Goal: Information Seeking & Learning: Compare options

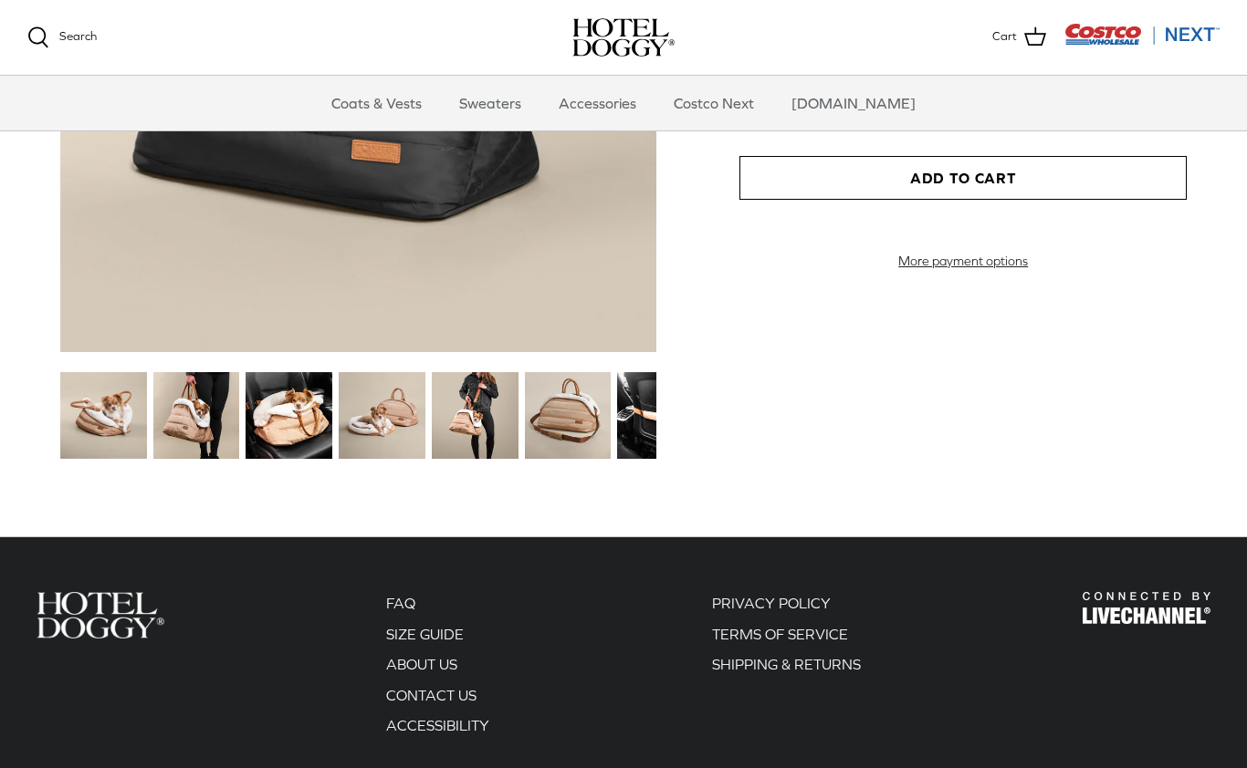
scroll to position [2161, 0]
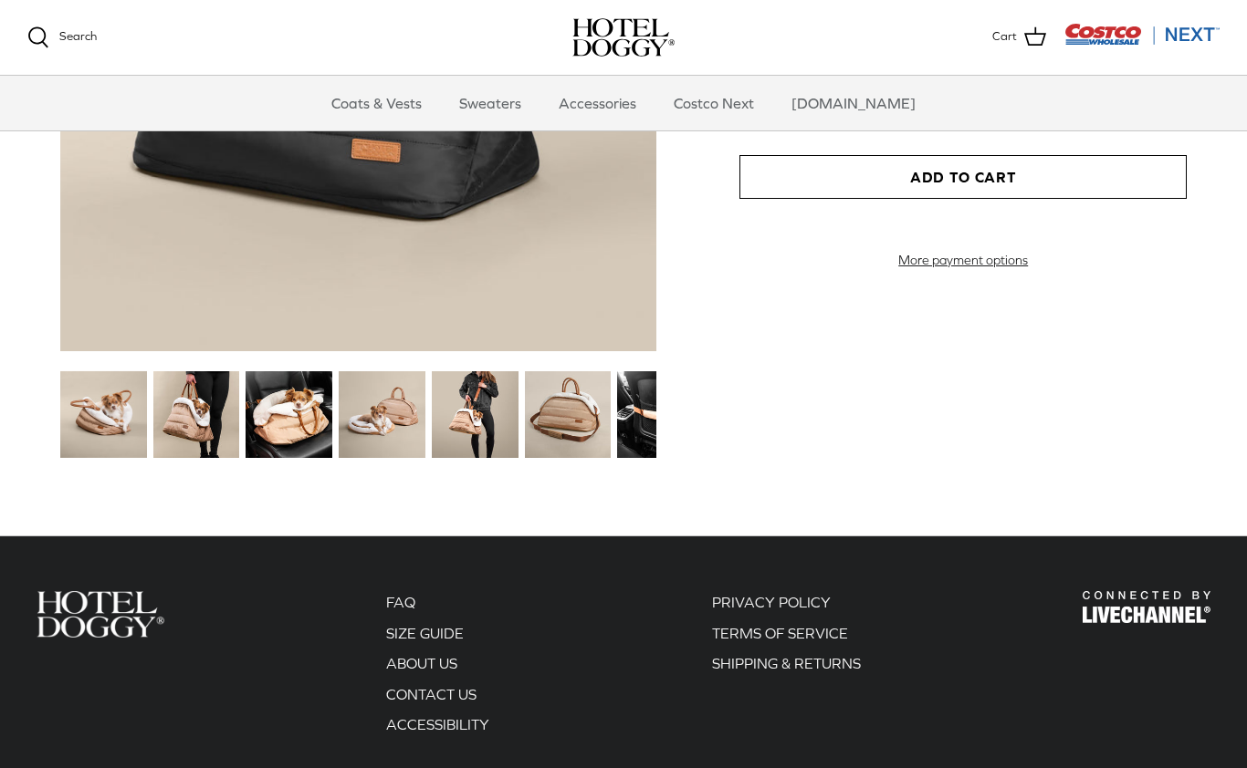
click at [406, 607] on link "FAQ" at bounding box center [400, 602] width 29 height 16
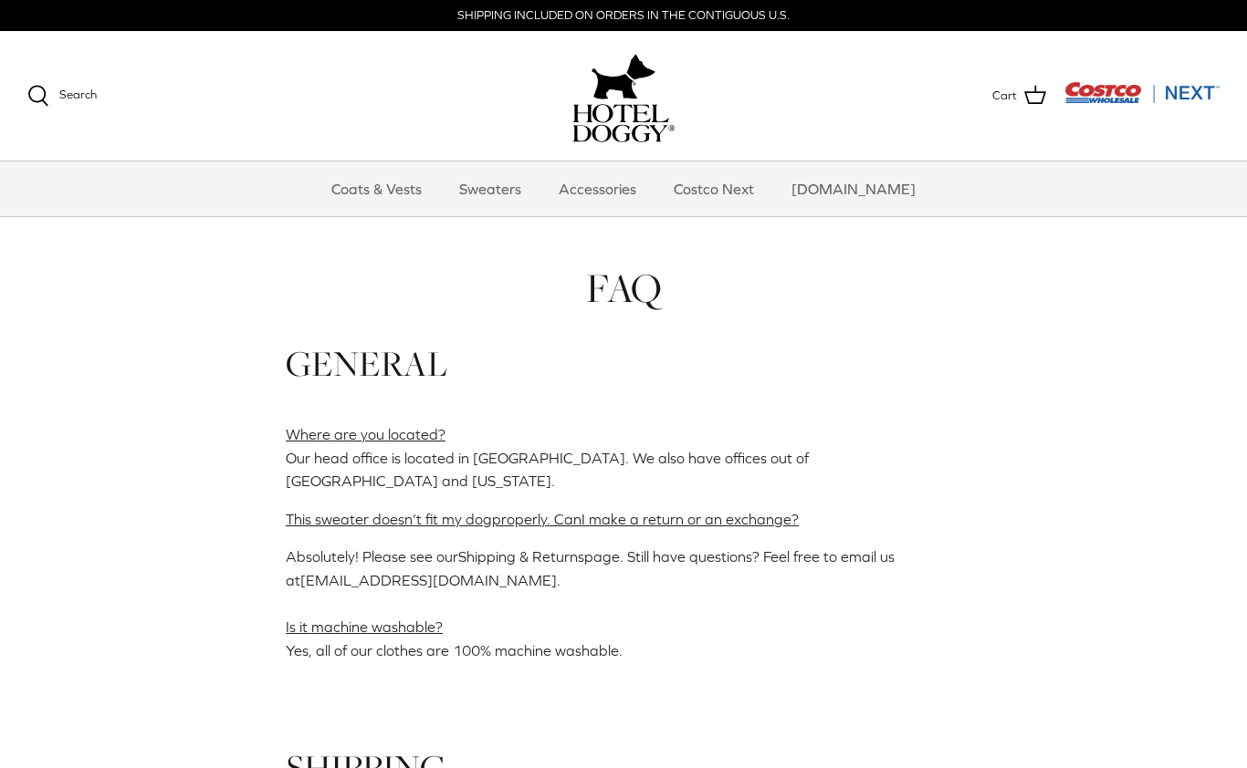
click at [515, 192] on link "Sweaters" at bounding box center [490, 189] width 95 height 55
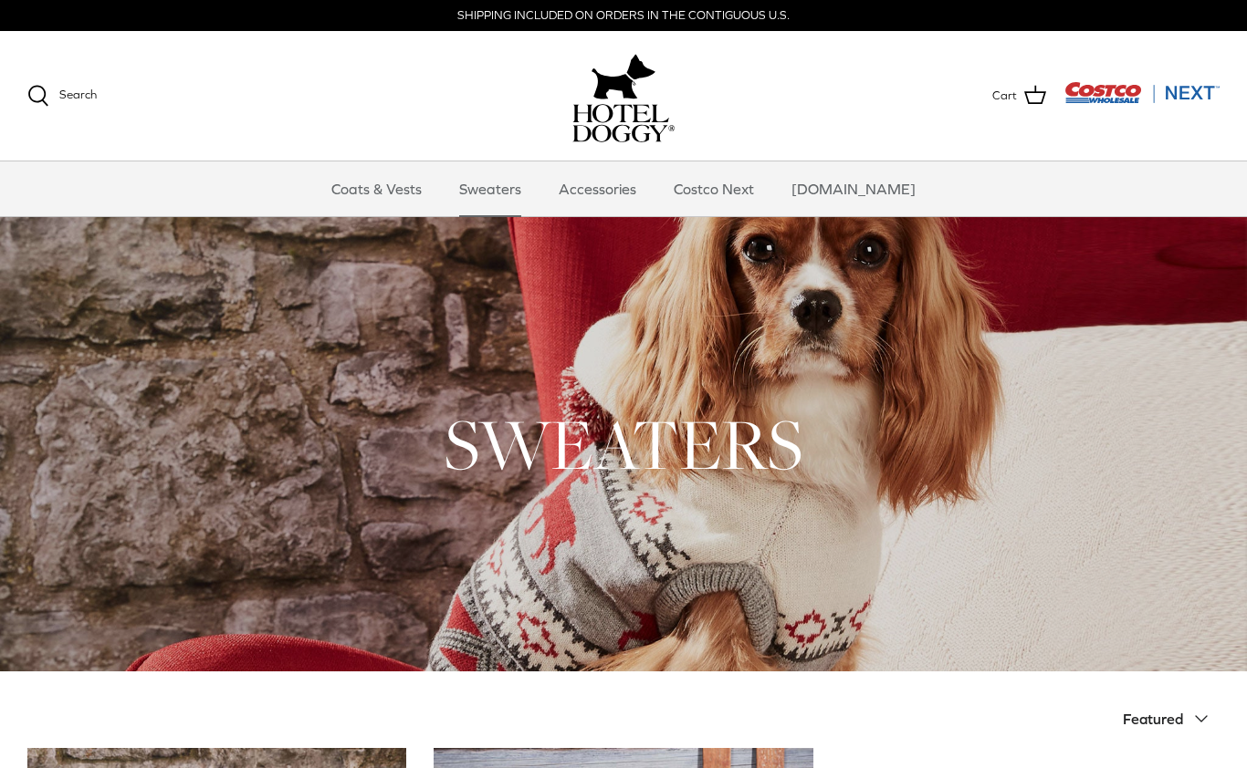
click at [379, 192] on link "Coats & Vests" at bounding box center [376, 189] width 123 height 55
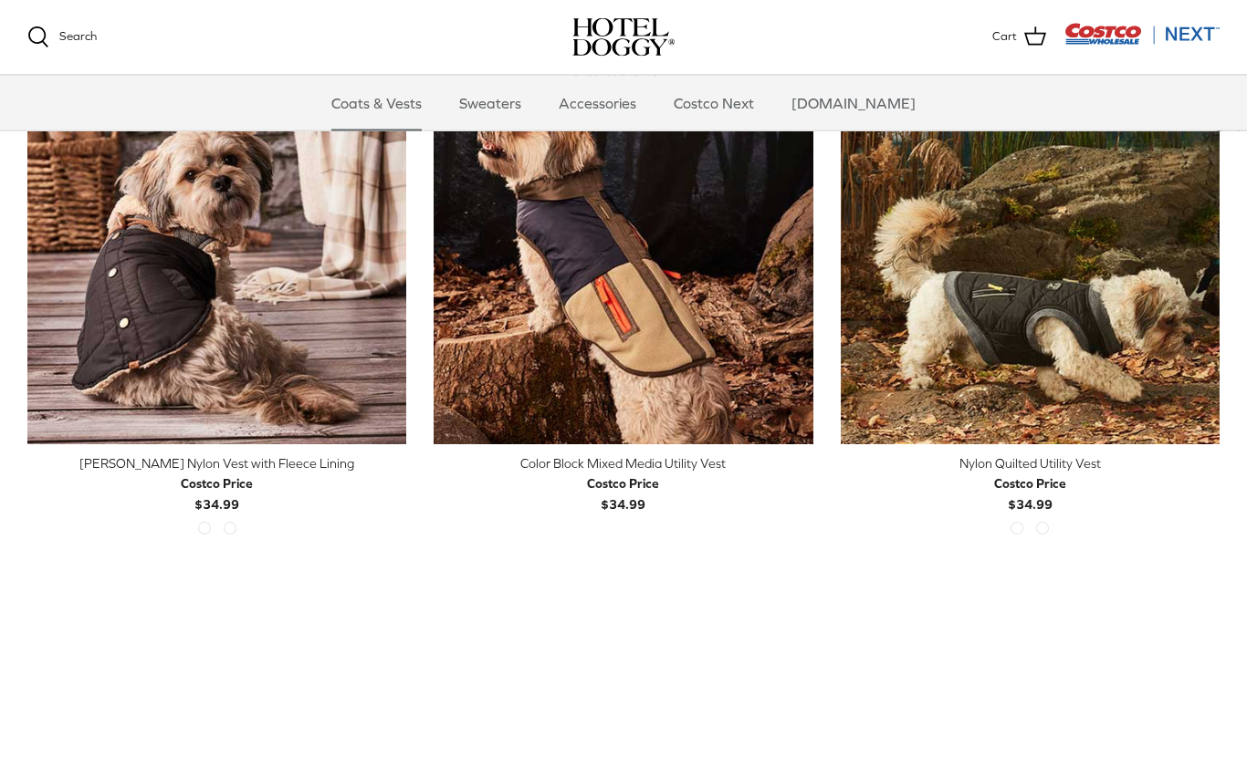
scroll to position [499, 0]
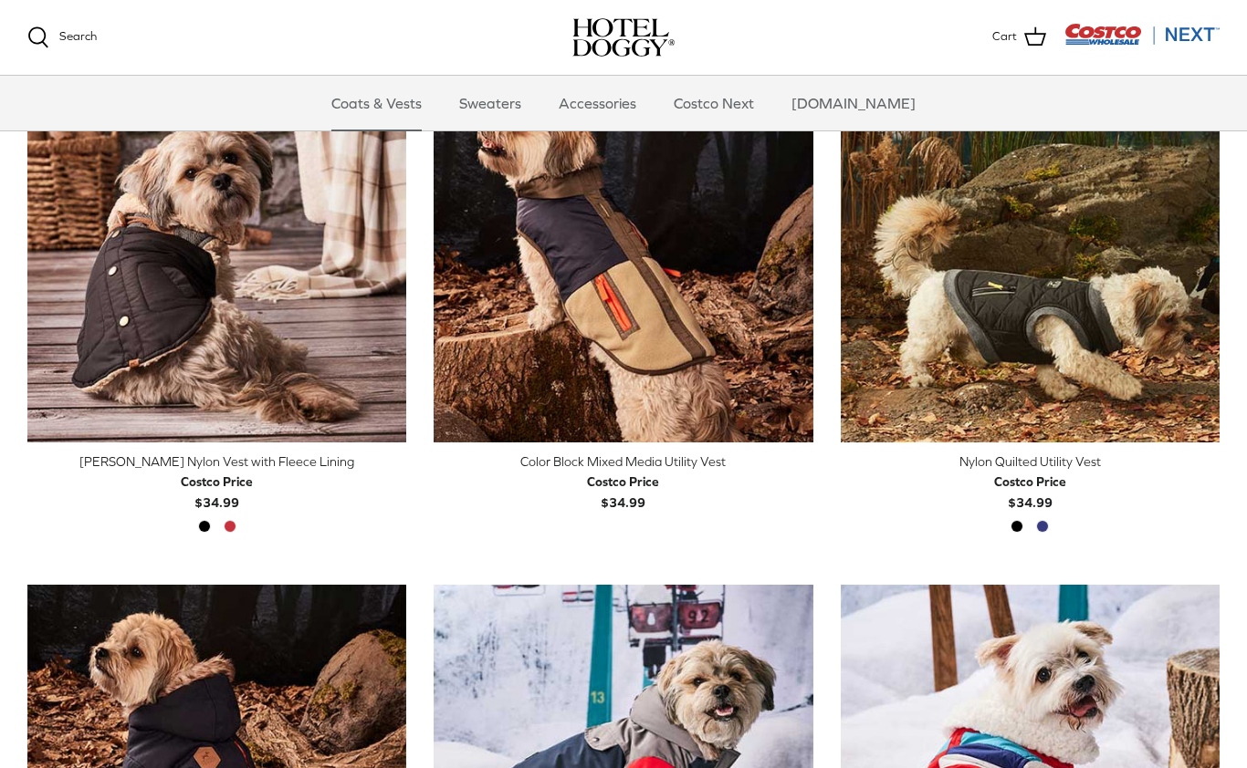
click at [746, 298] on img "Color Block Mixed Media Utility Vest" at bounding box center [623, 253] width 379 height 379
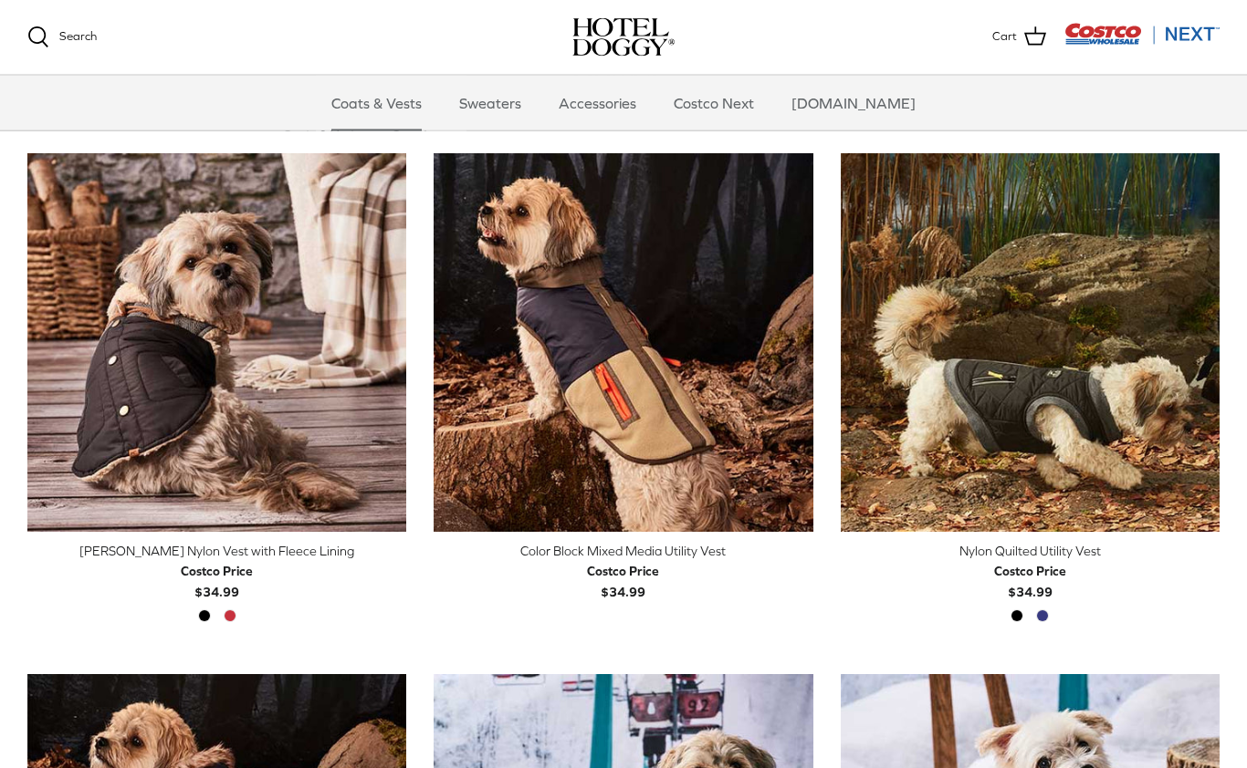
scroll to position [410, 0]
click at [1110, 412] on img "Nylon Quilted Utility Vest" at bounding box center [1030, 342] width 379 height 379
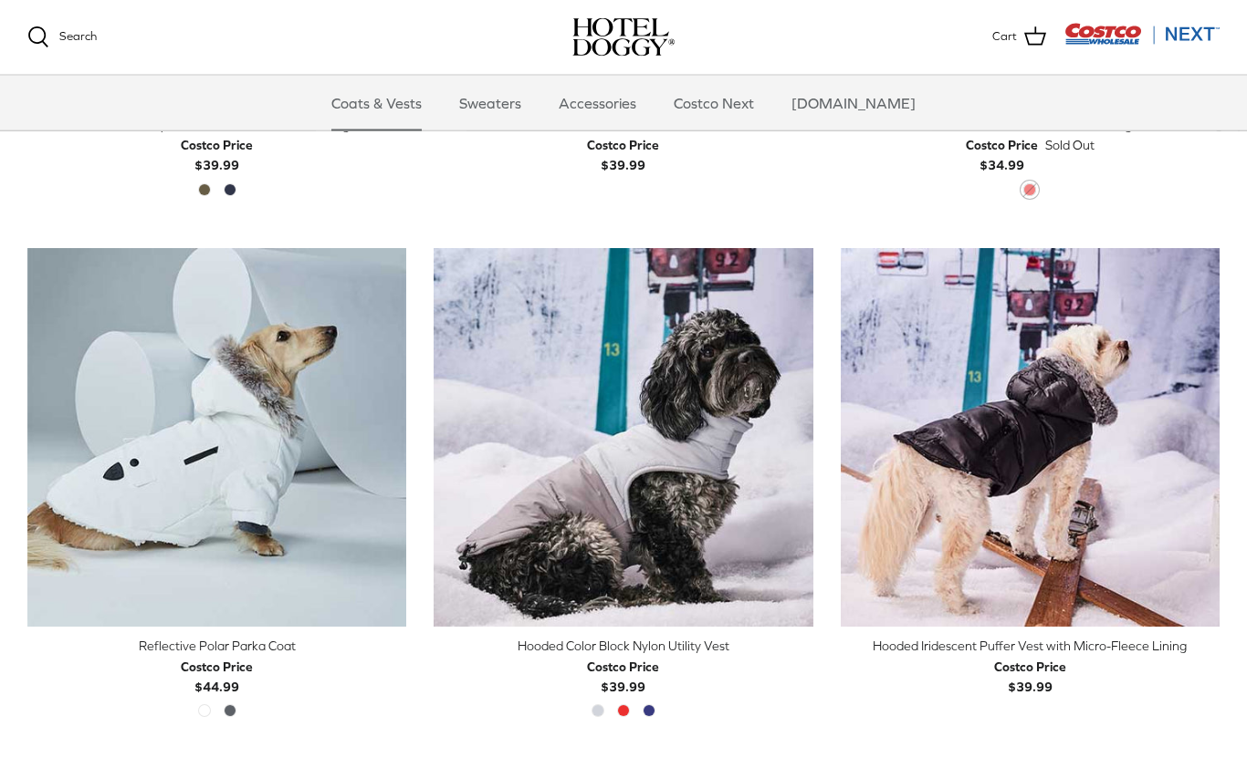
scroll to position [1358, 0]
click at [279, 432] on img "Reflective Polar Parka Coat" at bounding box center [216, 437] width 379 height 379
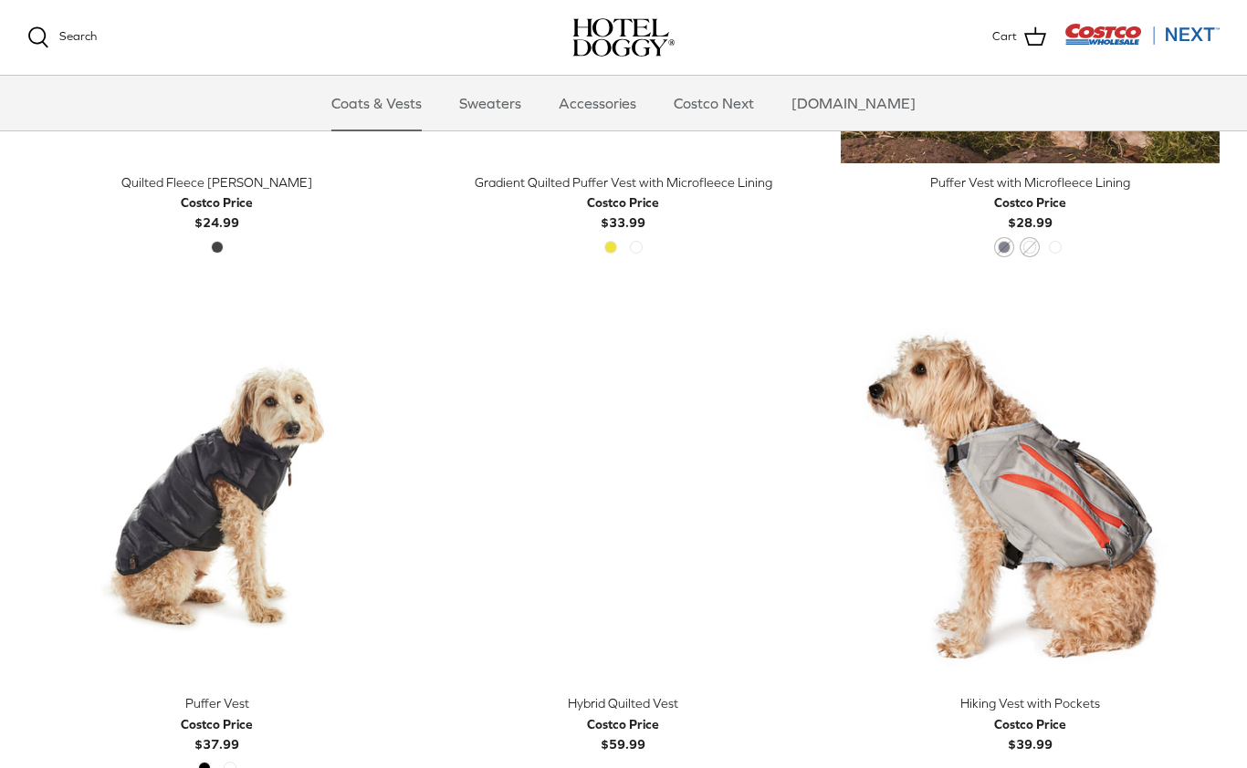
scroll to position [2865, 0]
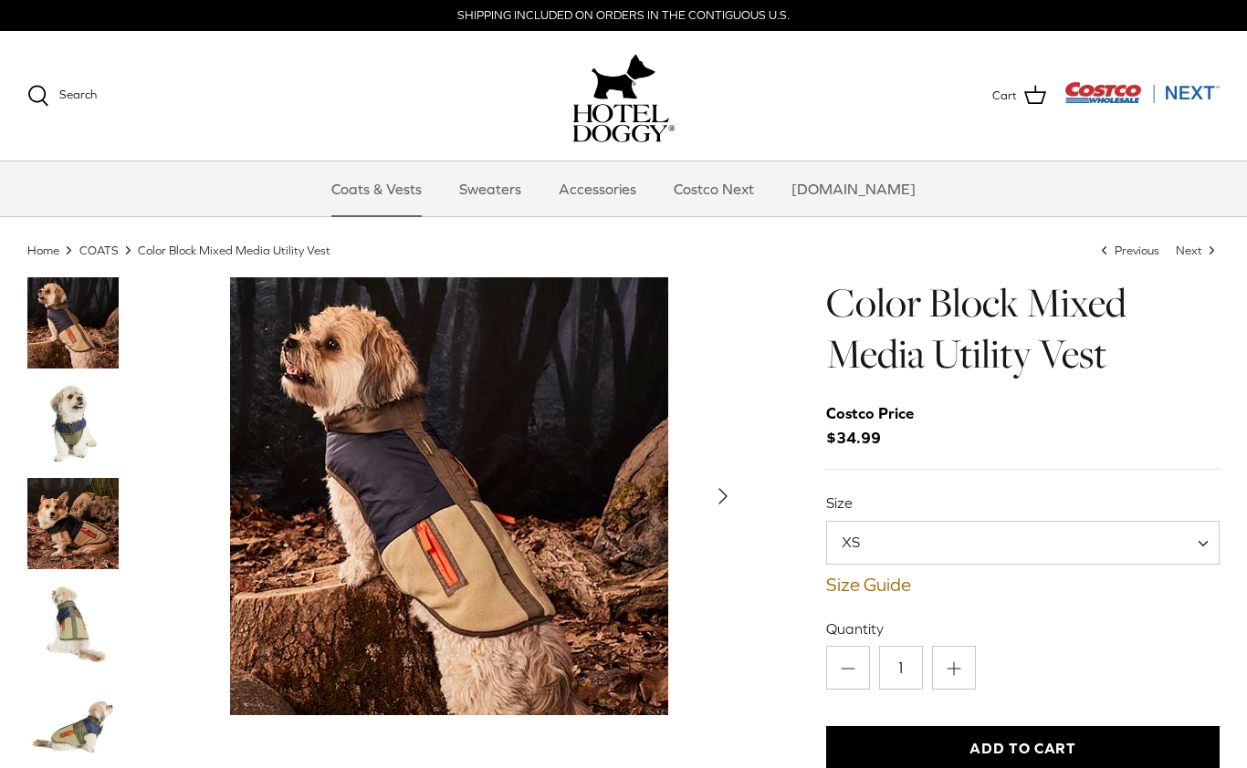
click at [1107, 549] on span "XS" at bounding box center [1022, 543] width 393 height 44
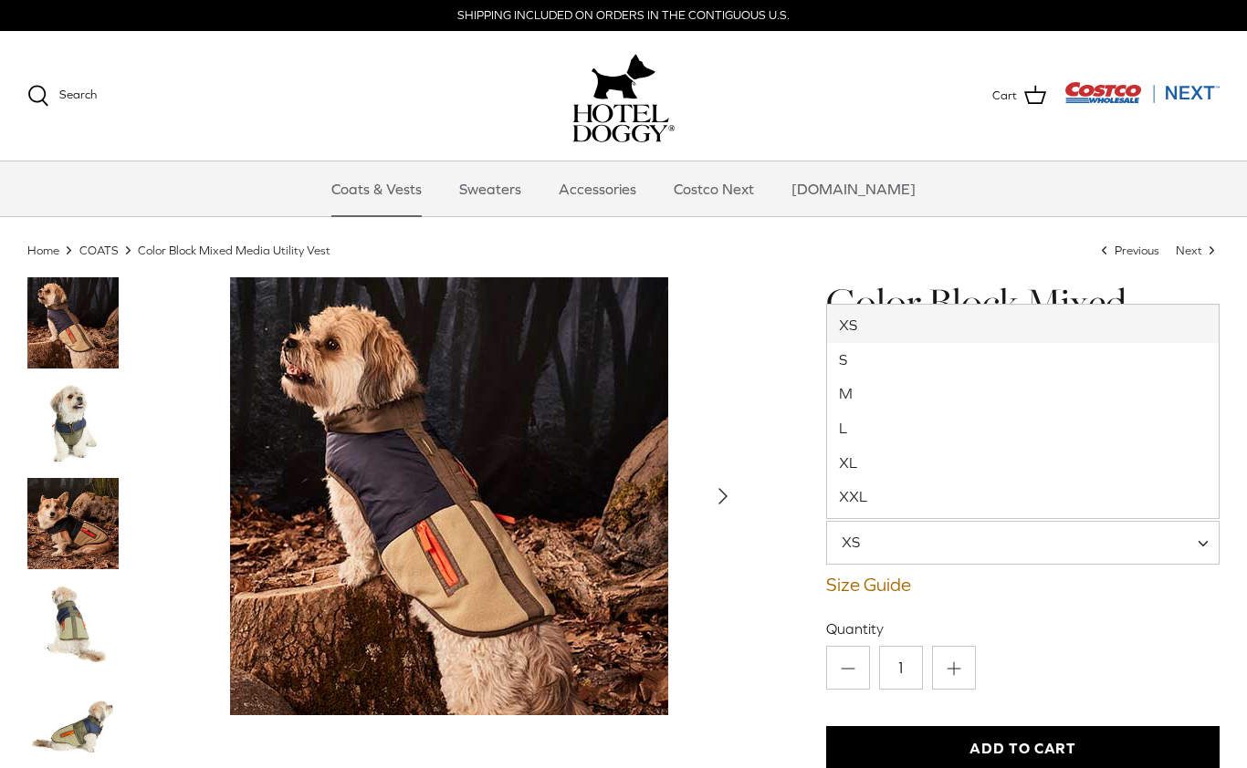
select select "L"
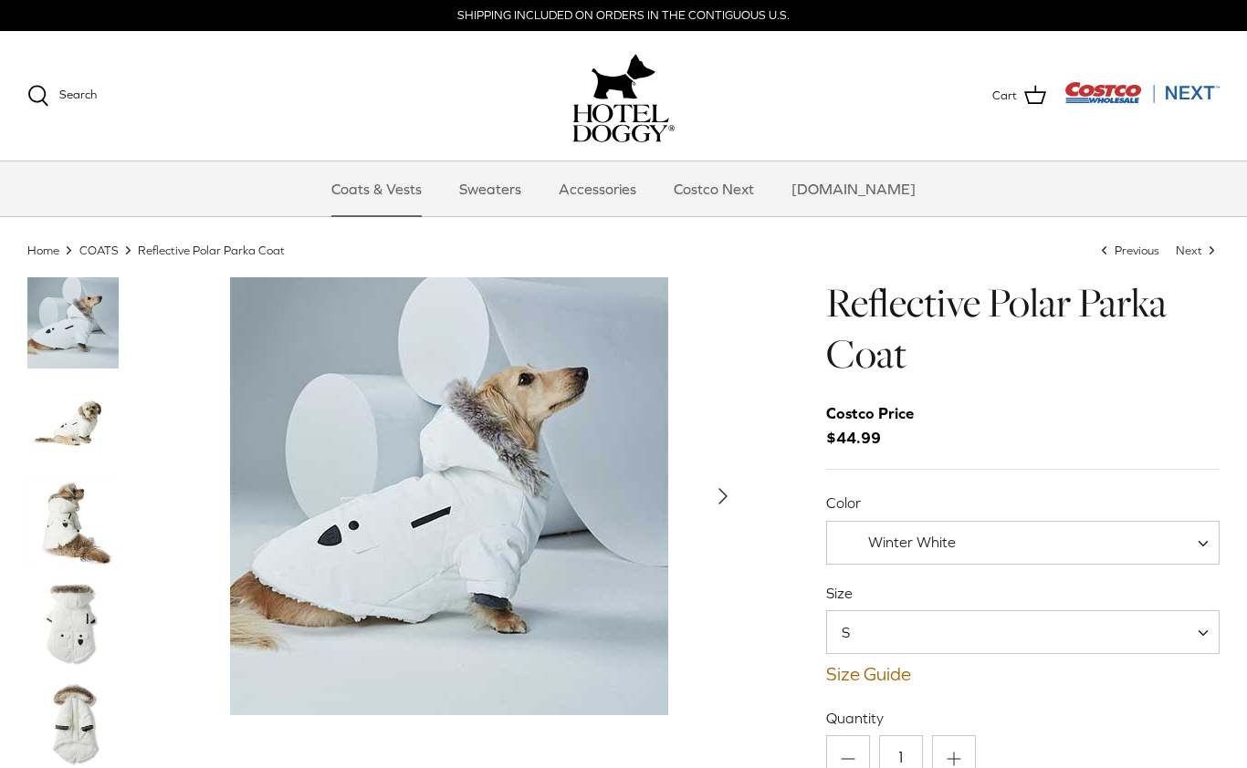
click at [1177, 550] on span "Winter White" at bounding box center [1022, 543] width 393 height 44
click at [1156, 646] on span "S" at bounding box center [1022, 633] width 393 height 44
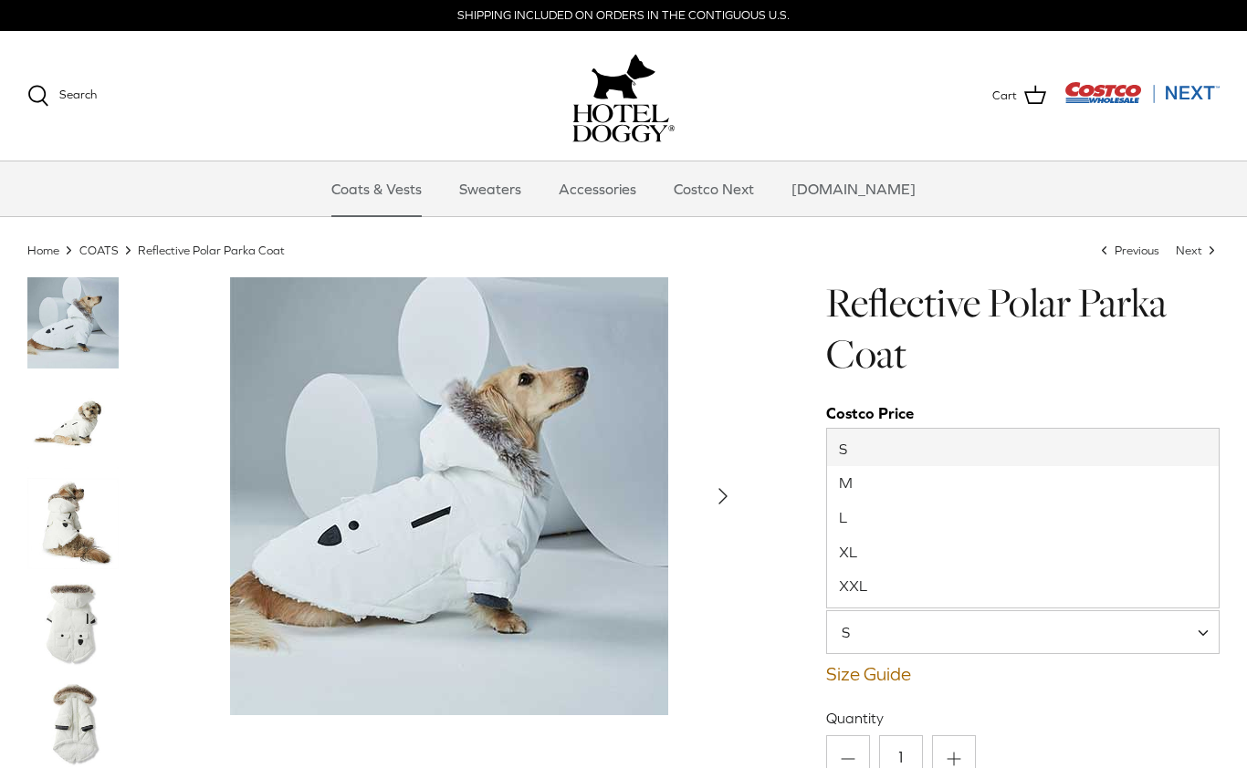
select select "XL"
